Goal: Task Accomplishment & Management: Complete application form

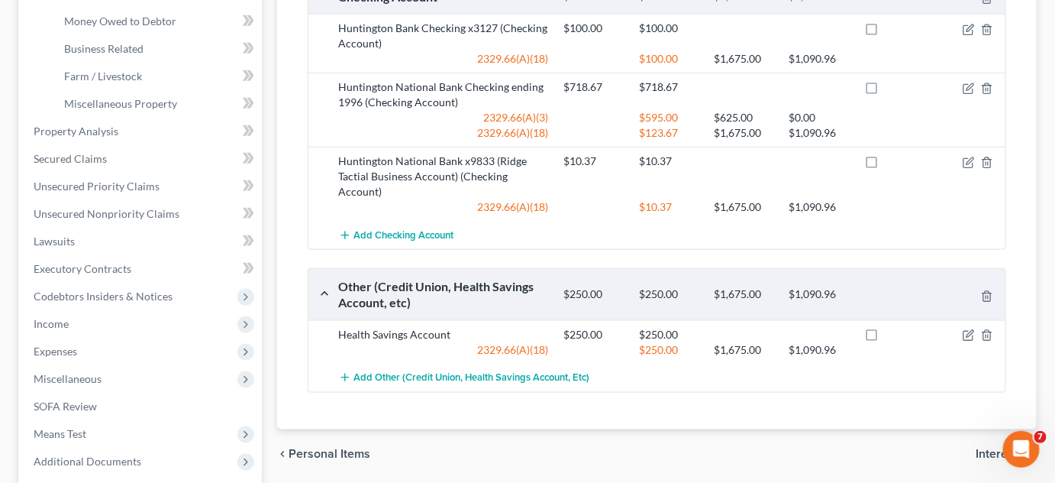
scroll to position [32, 0]
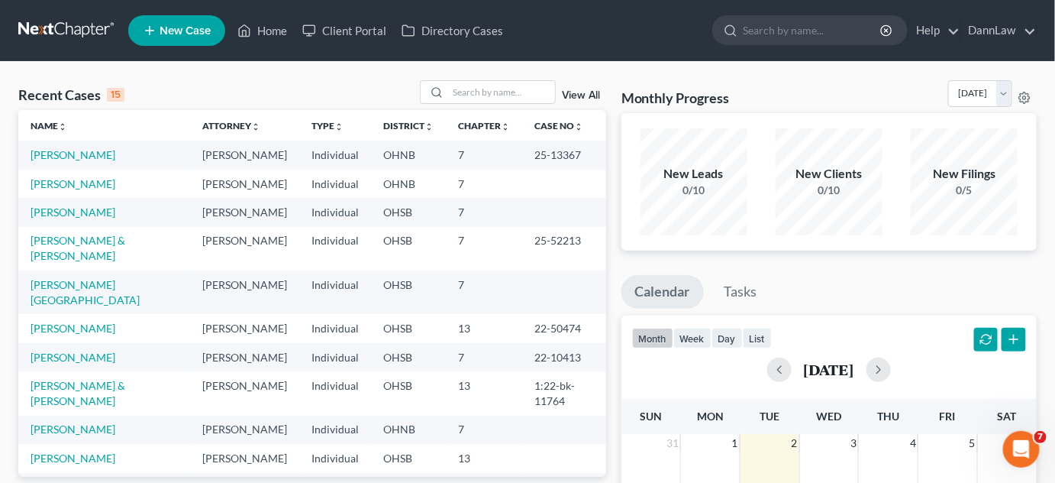
click at [168, 34] on span "New Case" at bounding box center [185, 30] width 51 height 11
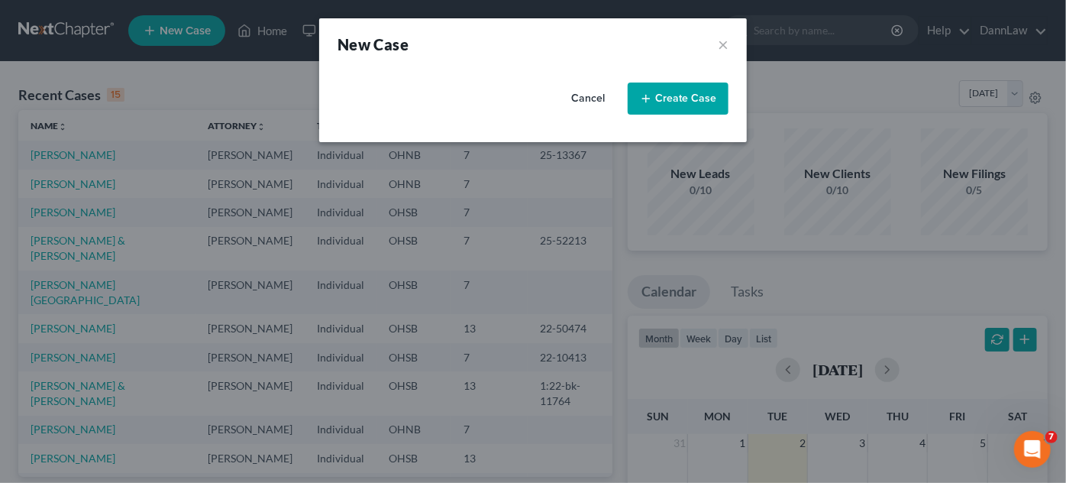
select select "61"
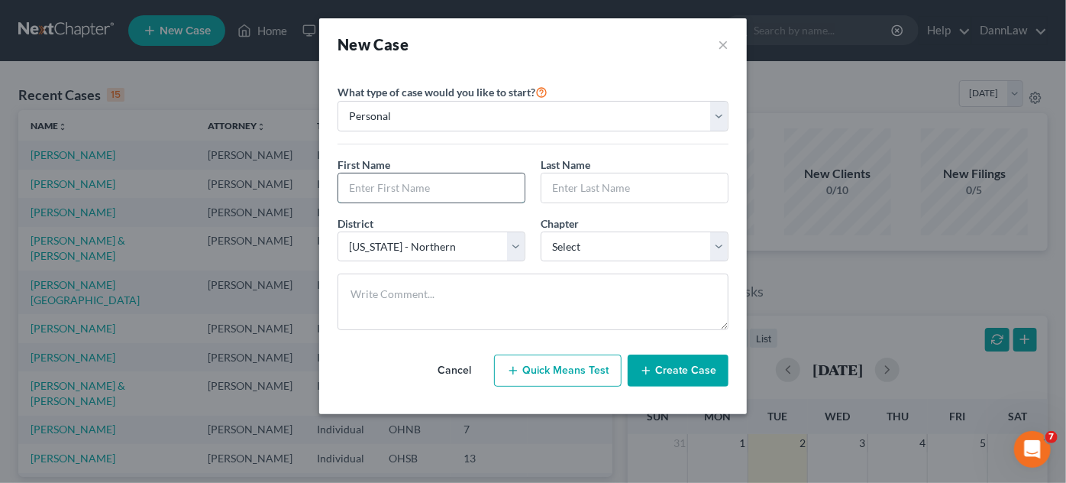
click at [454, 184] on input "text" at bounding box center [431, 187] width 186 height 29
type input "[PERSON_NAME]"
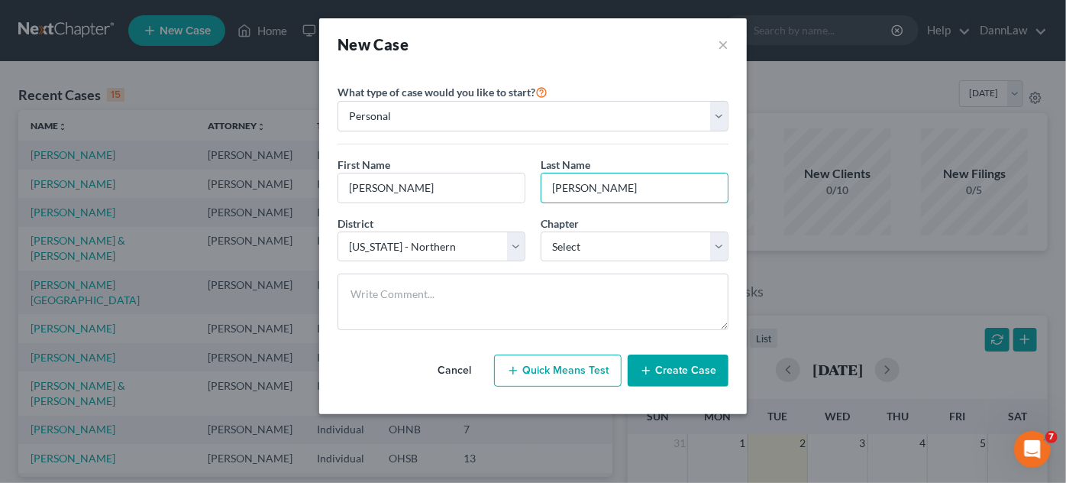
type input "[PERSON_NAME]"
select select "62"
select select "0"
click at [703, 368] on button "Create Case" at bounding box center [678, 370] width 101 height 32
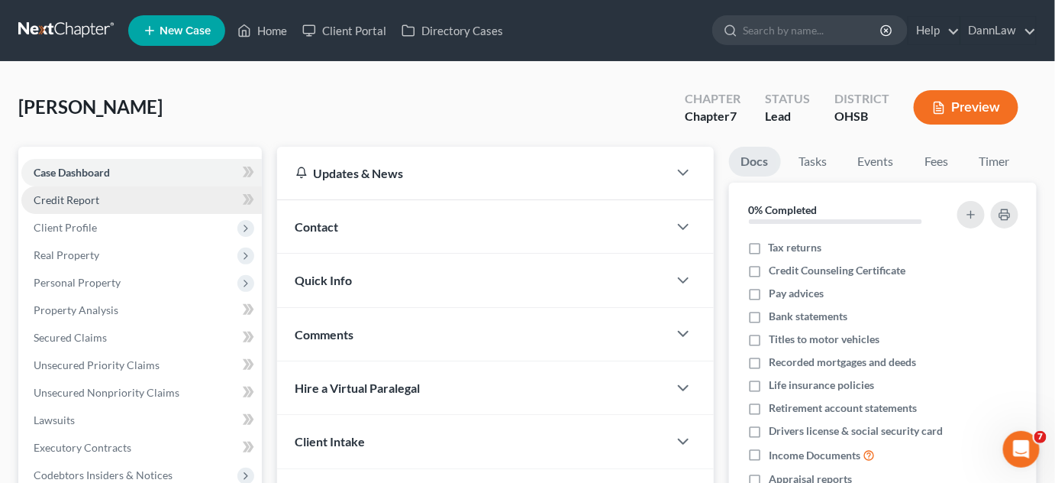
click at [92, 200] on span "Credit Report" at bounding box center [67, 199] width 66 height 13
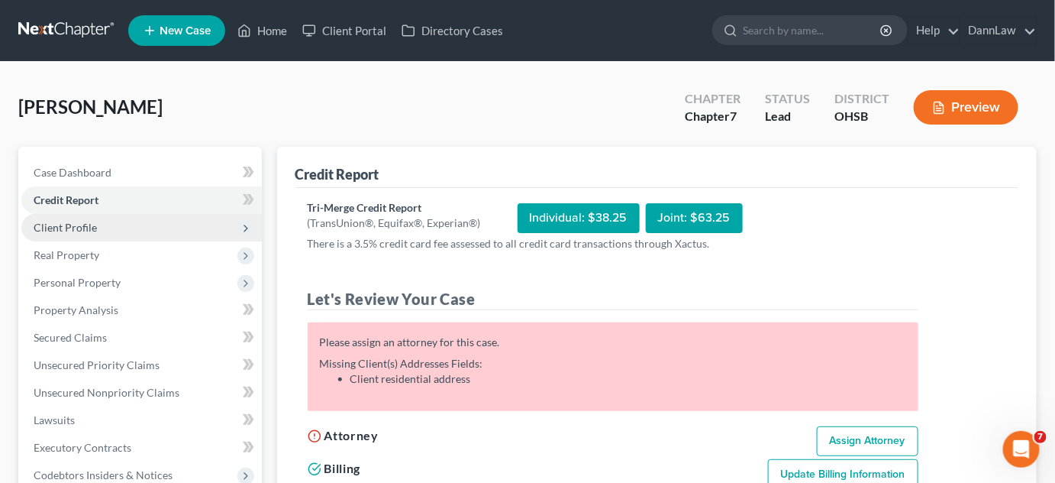
click at [101, 224] on span "Client Profile" at bounding box center [141, 227] width 240 height 27
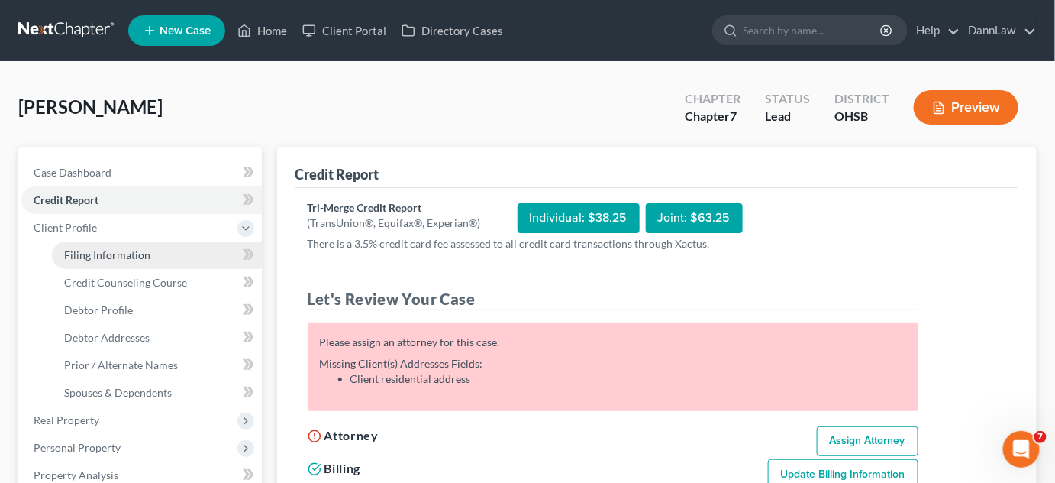
click at [182, 253] on link "Filing Information" at bounding box center [157, 254] width 210 height 27
select select "1"
select select "0"
select select "62"
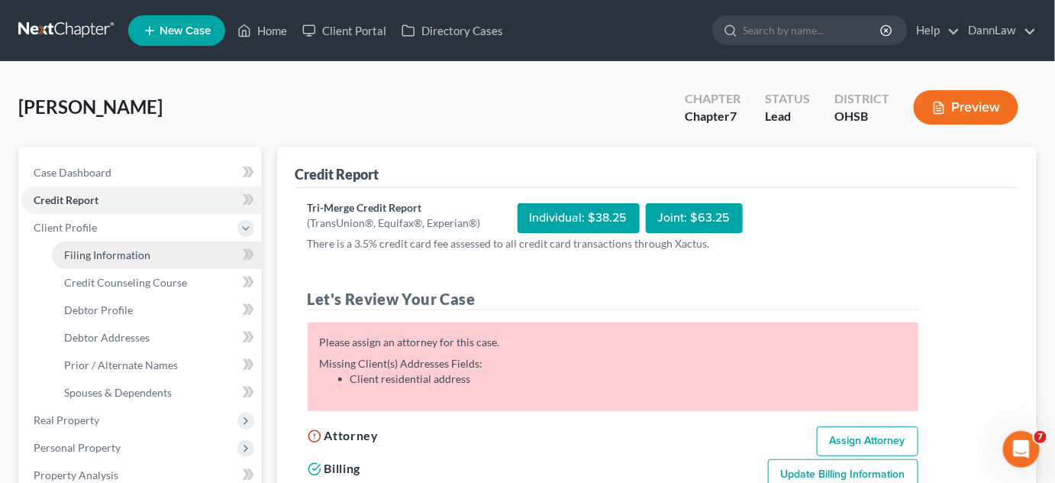
select select "36"
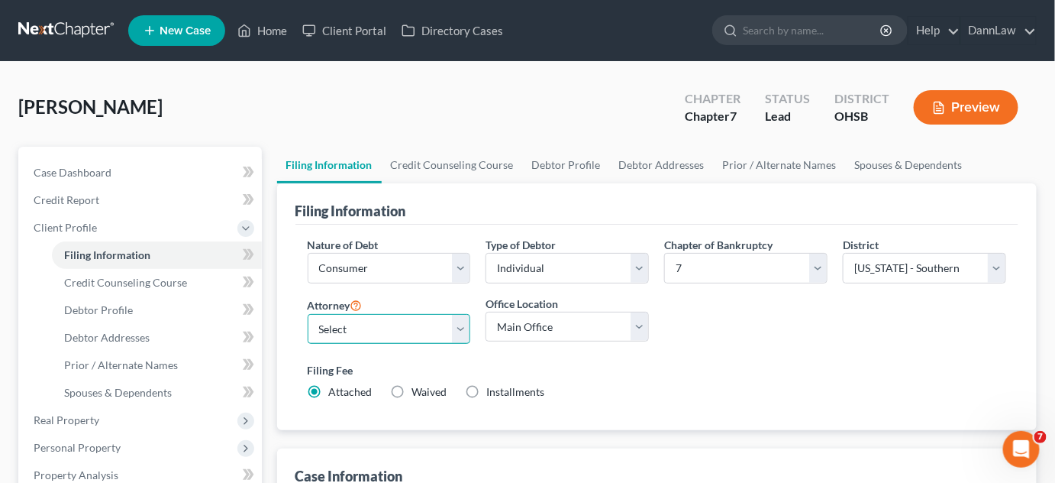
click at [443, 329] on select "Select [PERSON_NAME] - OHSB [PERSON_NAME] - KYEB [PERSON_NAME] - OHNB [PERSON_N…" at bounding box center [389, 329] width 163 height 31
select select "7"
click at [308, 314] on select "Select [PERSON_NAME] - OHSB [PERSON_NAME] - KYEB [PERSON_NAME] - OHNB [PERSON_N…" at bounding box center [389, 329] width 163 height 31
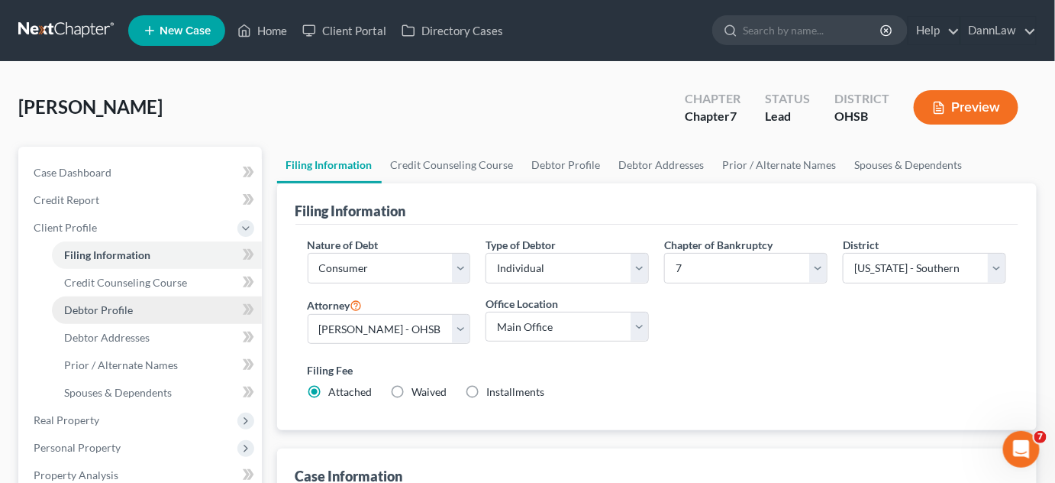
click at [169, 302] on link "Debtor Profile" at bounding box center [157, 309] width 210 height 27
select select "0"
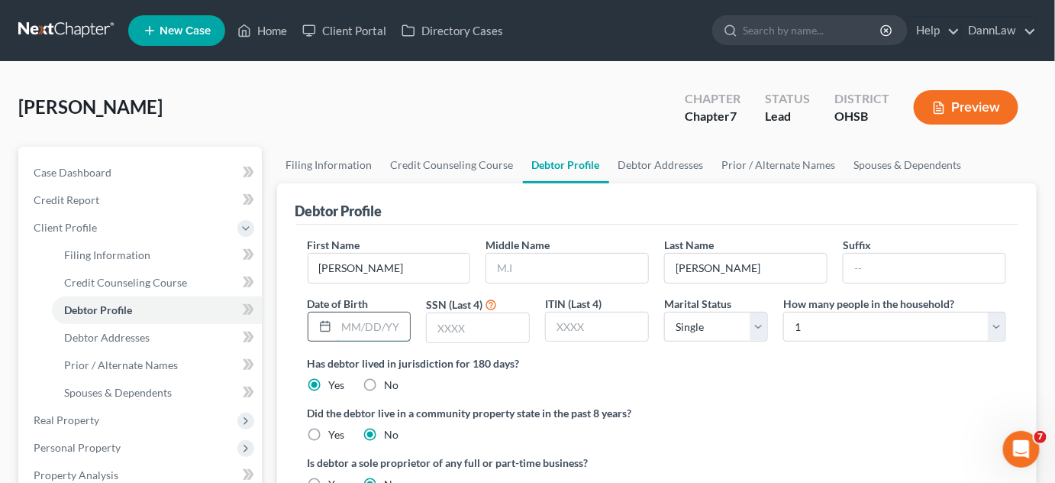
click at [394, 329] on input "text" at bounding box center [374, 326] width 74 height 29
type input "[DATE]"
type input "8159"
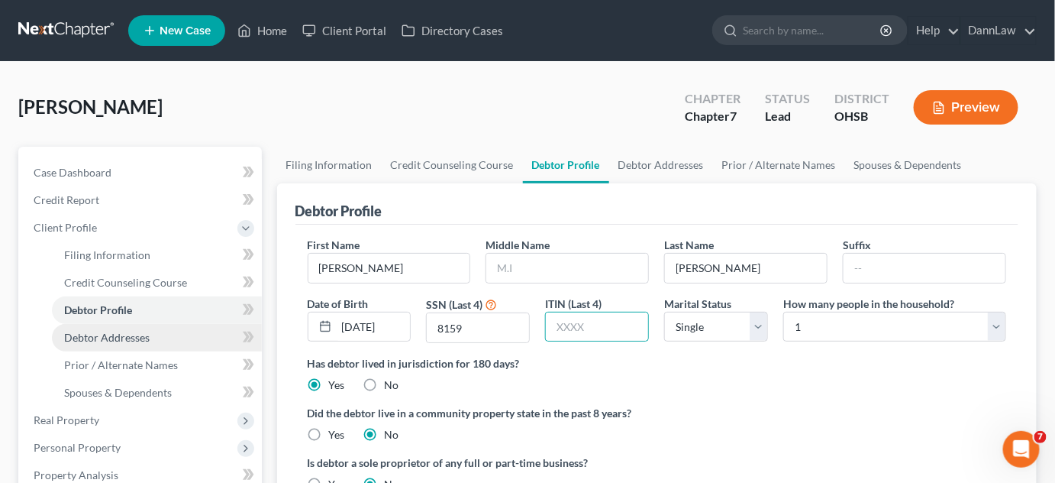
click at [111, 344] on link "Debtor Addresses" at bounding box center [157, 337] width 210 height 27
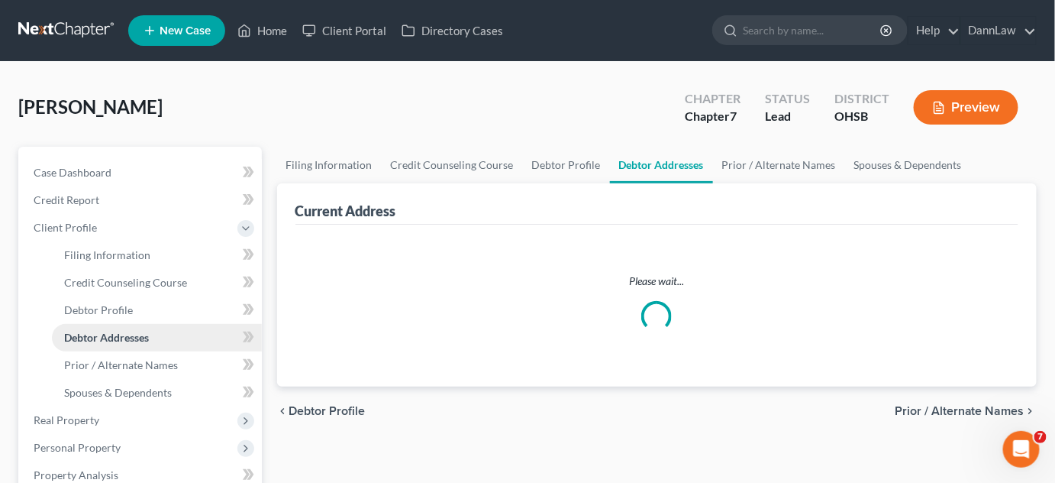
select select "0"
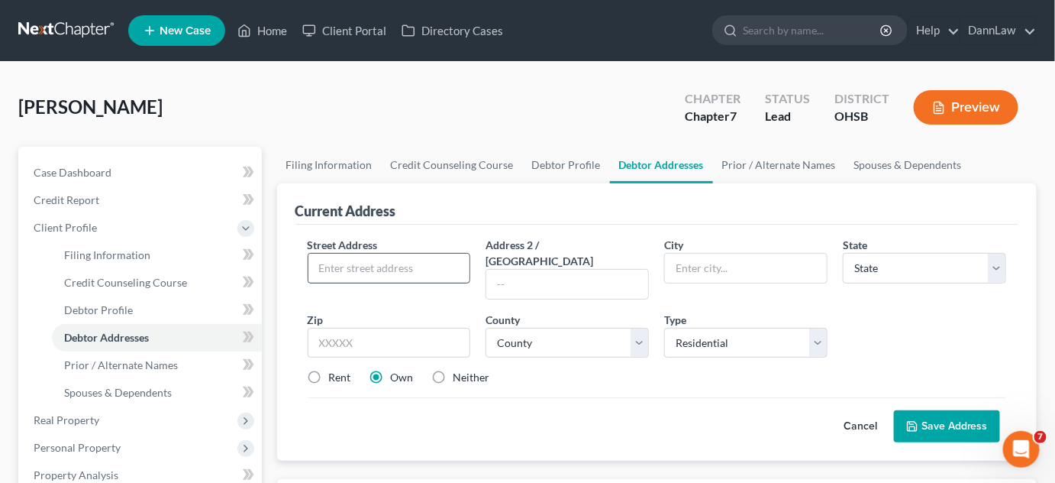
click at [440, 263] on input "text" at bounding box center [389, 267] width 162 height 29
type input "[STREET_ADDRESS]"
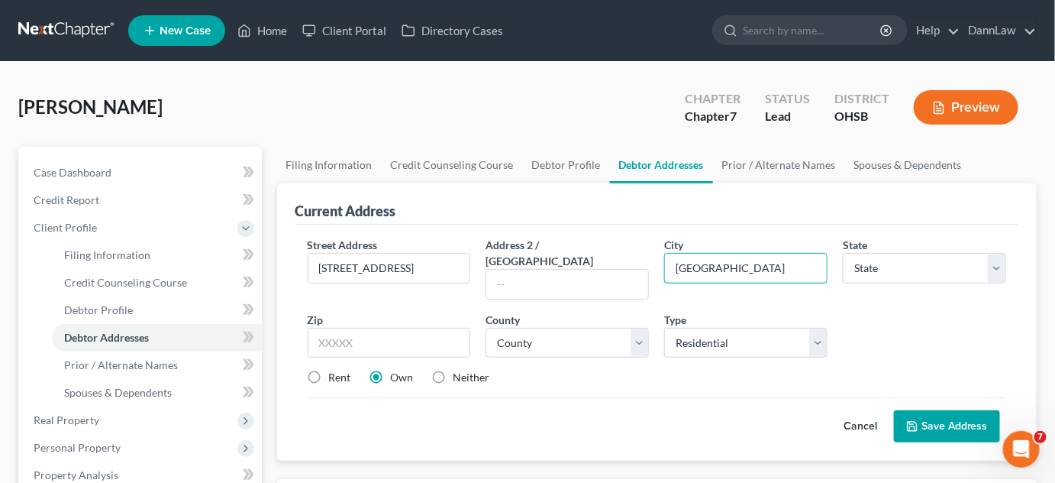
type input "[GEOGRAPHIC_DATA]"
select select "36"
type input "45240"
select select "30"
click at [454, 370] on label "Neither" at bounding box center [472, 377] width 37 height 15
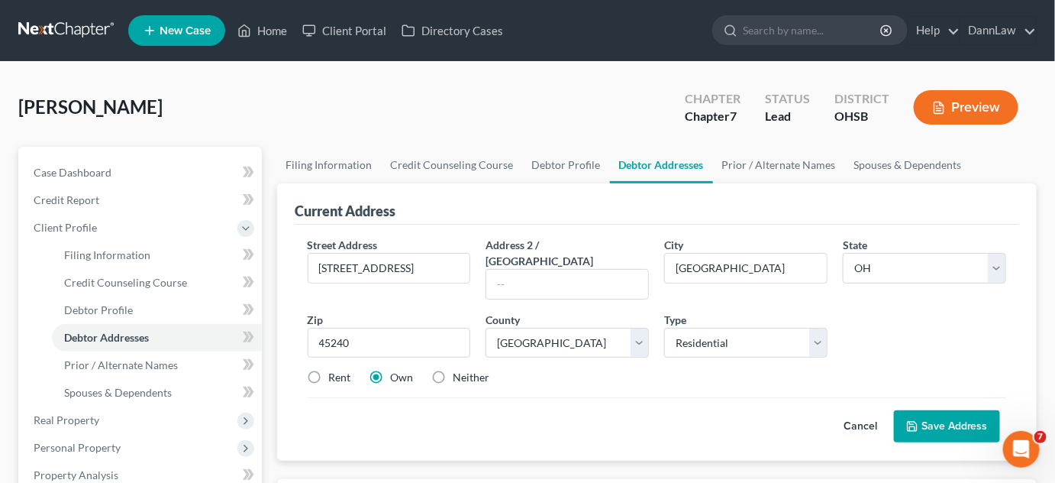
click at [460, 370] on input "Neither" at bounding box center [465, 375] width 10 height 10
radio input "true"
click at [909, 410] on button "Save Address" at bounding box center [947, 426] width 106 height 32
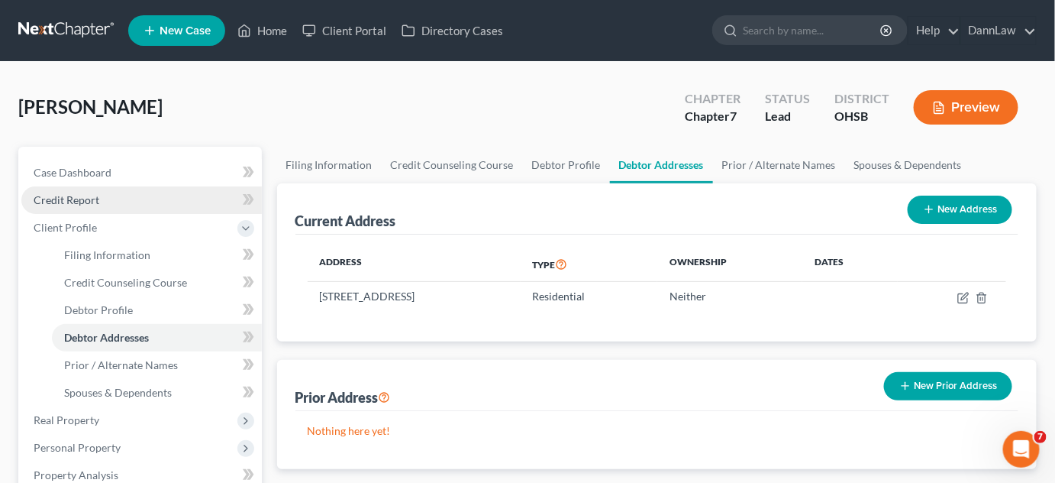
click at [96, 204] on span "Credit Report" at bounding box center [67, 199] width 66 height 13
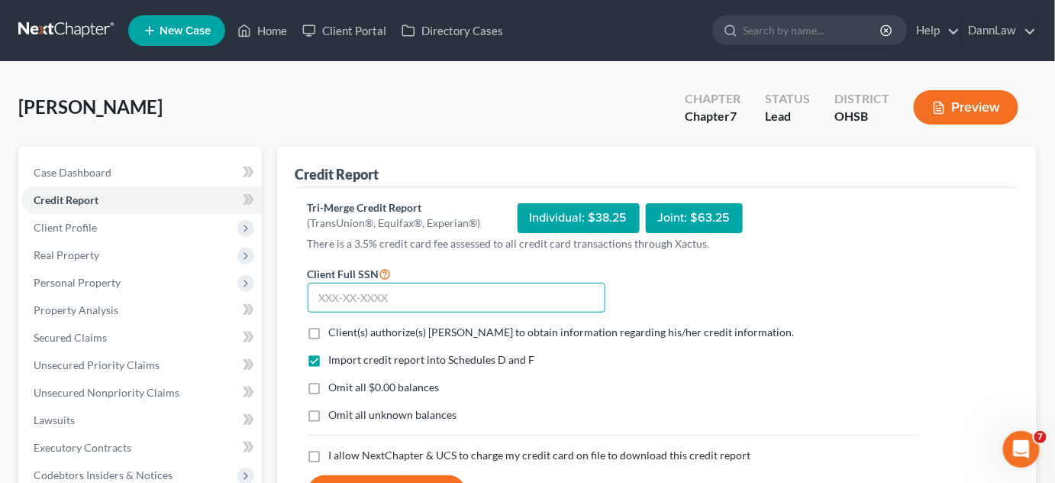
click at [336, 287] on input "text" at bounding box center [457, 297] width 298 height 31
type input "161-54-8159"
click at [329, 331] on label "Client(s) authorize(s) [PERSON_NAME] to obtain information regarding his/her cr…" at bounding box center [562, 331] width 466 height 15
click at [335, 331] on input "Client(s) authorize(s) [PERSON_NAME] to obtain information regarding his/her cr…" at bounding box center [340, 329] width 10 height 10
checkbox input "true"
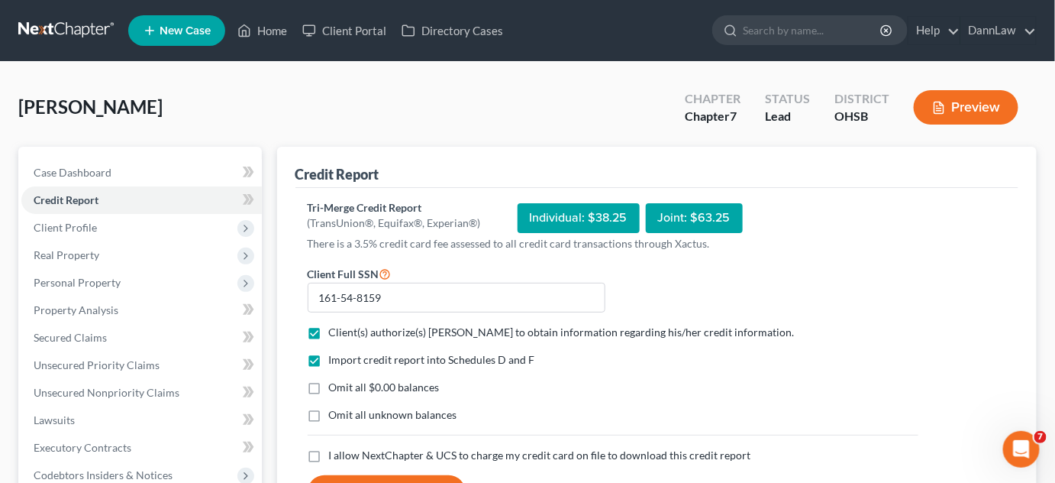
click at [329, 457] on label "I allow NextChapter & UCS to charge my credit card on file to download this cre…" at bounding box center [540, 454] width 422 height 15
click at [335, 457] on input "I allow NextChapter & UCS to charge my credit card on file to download this cre…" at bounding box center [340, 452] width 10 height 10
checkbox input "true"
click at [366, 476] on button "Request Credit Report" at bounding box center [387, 492] width 158 height 34
